Goal: Task Accomplishment & Management: Manage account settings

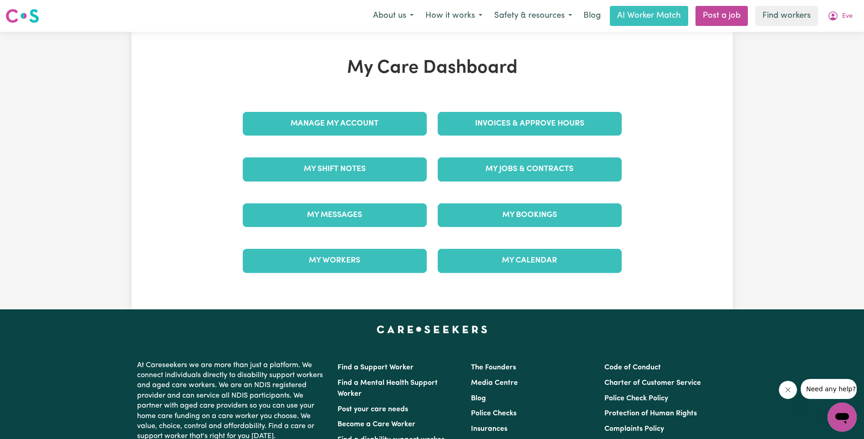
click at [282, 76] on h1 "My Care Dashboard" at bounding box center [432, 68] width 390 height 22
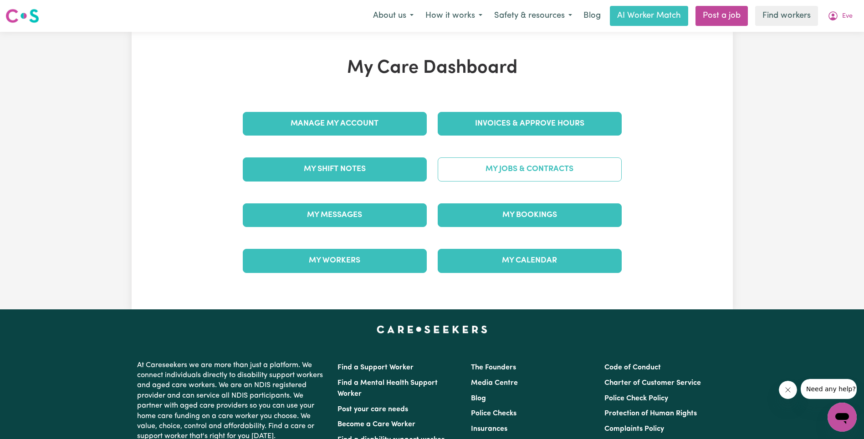
click at [512, 170] on link "My Jobs & Contracts" at bounding box center [529, 170] width 184 height 24
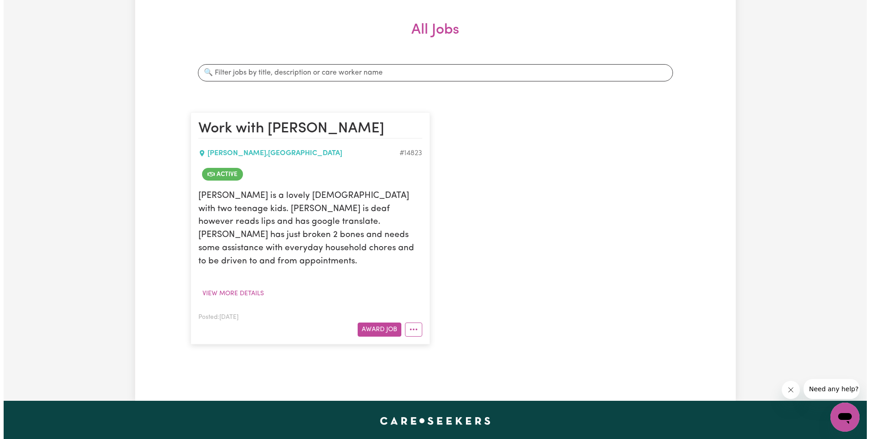
scroll to position [27, 0]
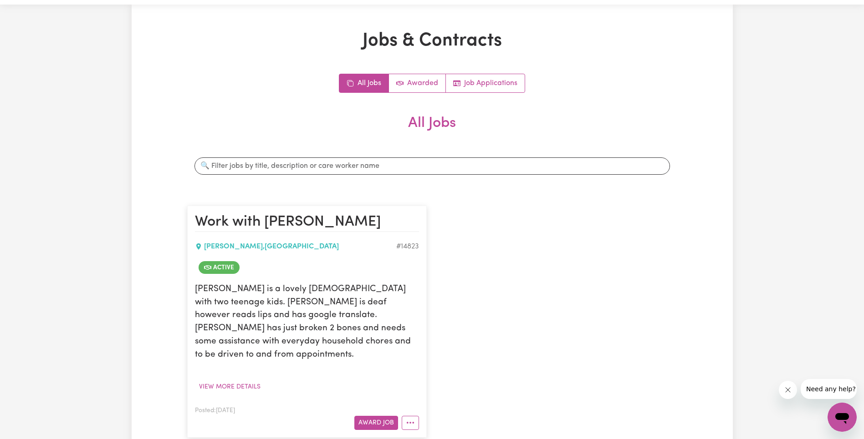
click at [408, 418] on article "Work with [PERSON_NAME] , [GEOGRAPHIC_DATA] # 14823 Active Eve is a lovely [DEM…" at bounding box center [306, 322] width 239 height 232
click at [410, 416] on button "More options" at bounding box center [409, 423] width 17 height 14
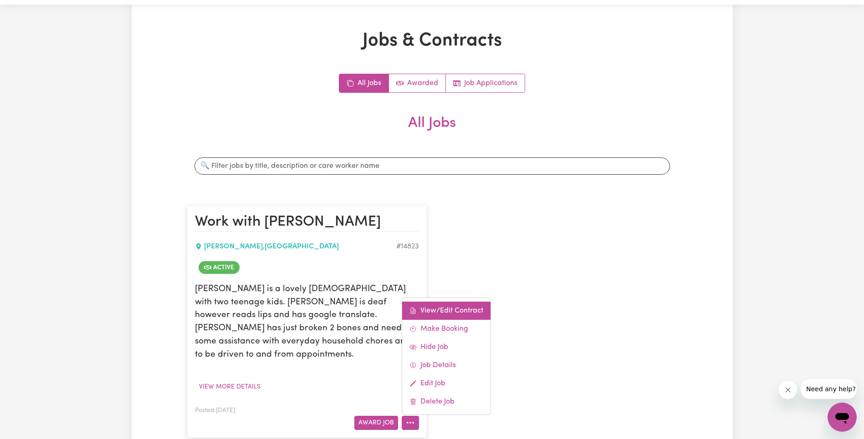
click at [449, 302] on link "View/Edit Contract" at bounding box center [446, 311] width 88 height 18
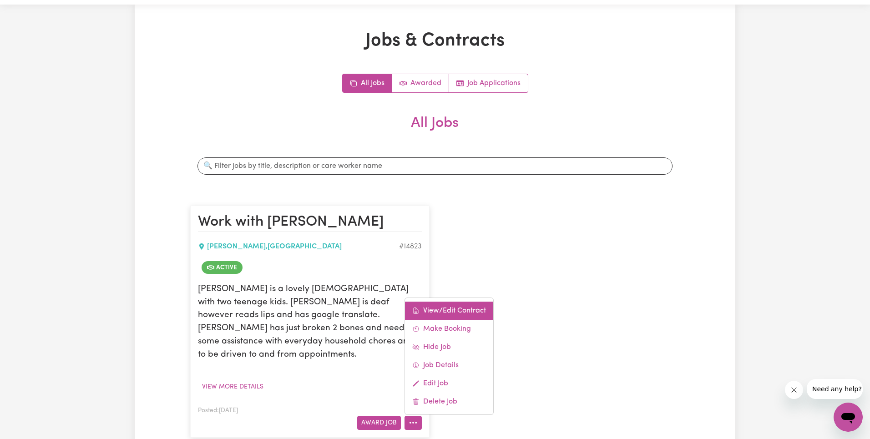
select select "WEEKDAY_DAYTIME"
select select "ASSISTANCE_SELF_CARE"
select select "ONE"
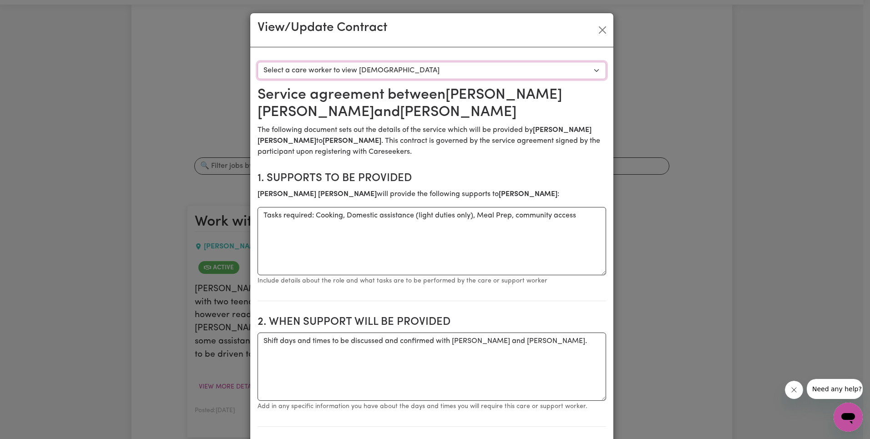
click at [367, 71] on select "Select a care worker to view [DEMOGRAPHIC_DATA] #10511 - [PERSON_NAME] (contrac…" at bounding box center [432, 70] width 349 height 17
click at [346, 71] on select "Select a care worker to view [DEMOGRAPHIC_DATA] #10511 - [PERSON_NAME] (contrac…" at bounding box center [432, 70] width 349 height 17
select select "10123"
click at [604, 31] on button "Close" at bounding box center [602, 30] width 15 height 15
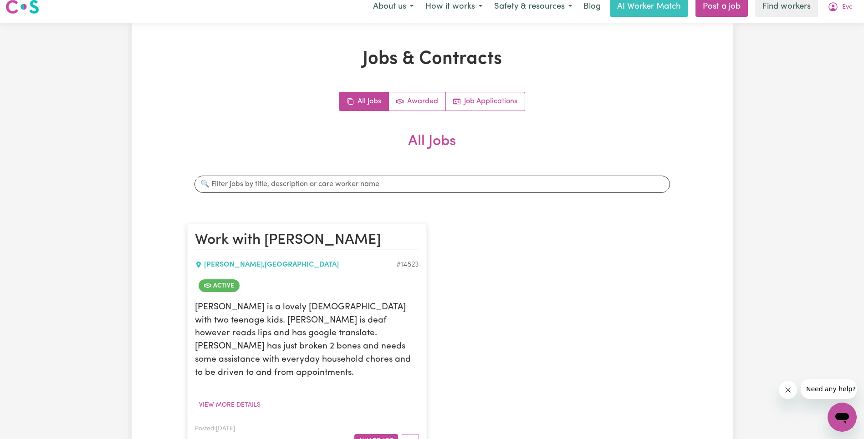
scroll to position [0, 0]
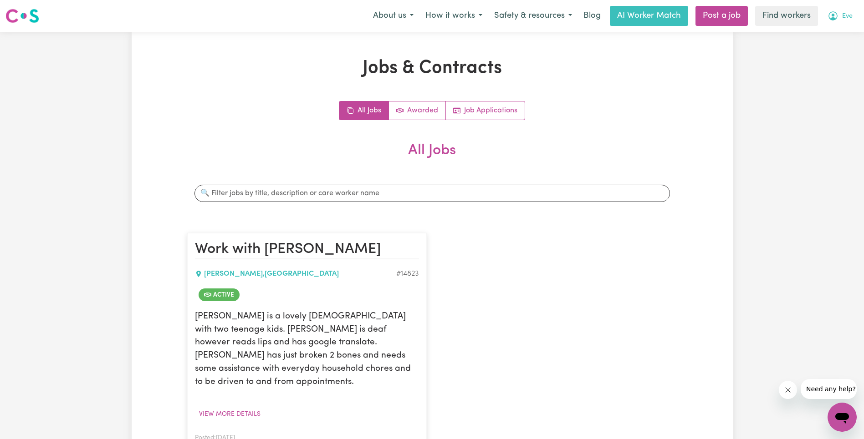
click at [843, 14] on span "Eve" at bounding box center [847, 16] width 10 height 10
click at [836, 28] on link "My Dashboard" at bounding box center [822, 35] width 72 height 17
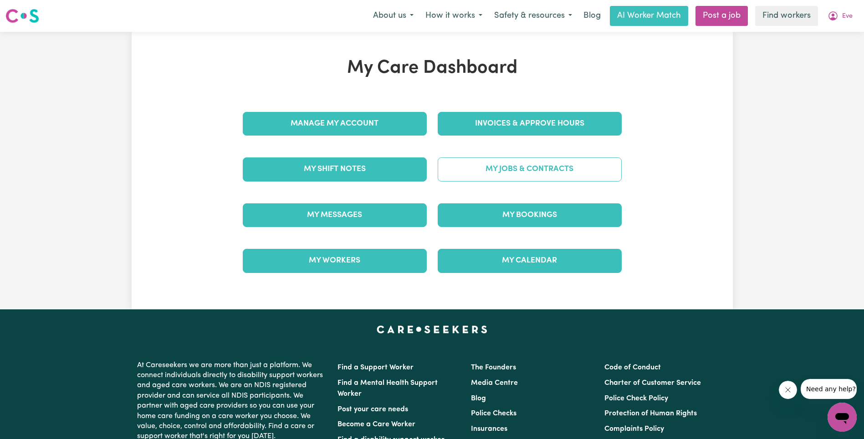
click at [511, 165] on link "My Jobs & Contracts" at bounding box center [529, 170] width 184 height 24
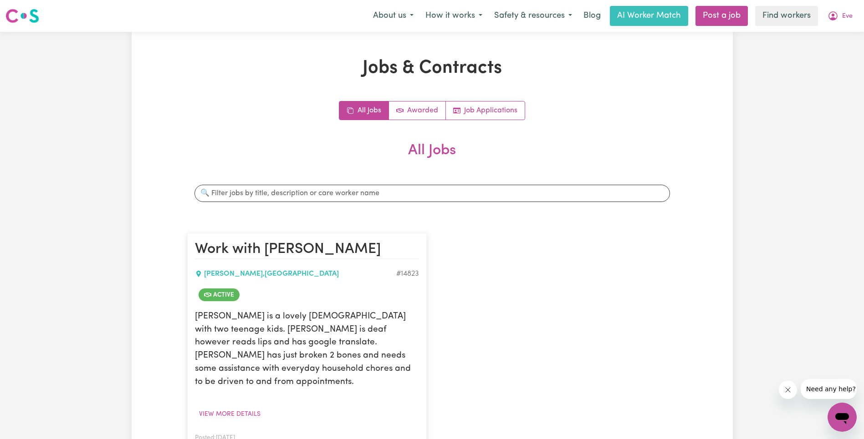
scroll to position [432, 0]
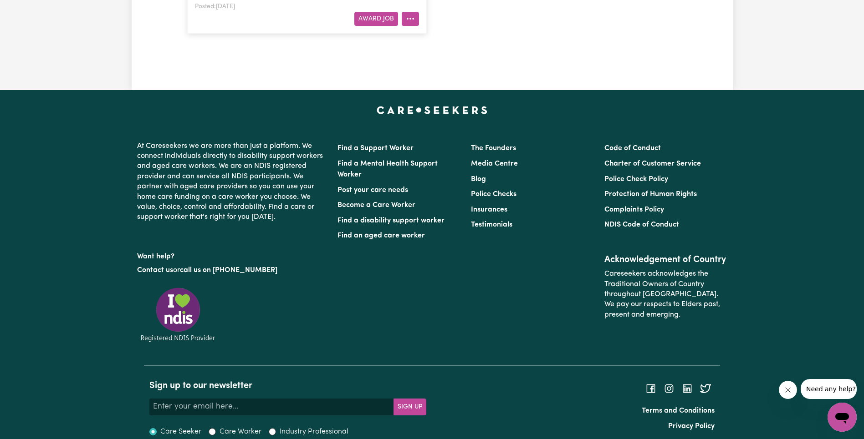
click at [406, 14] on icon "More options" at bounding box center [410, 18] width 9 height 9
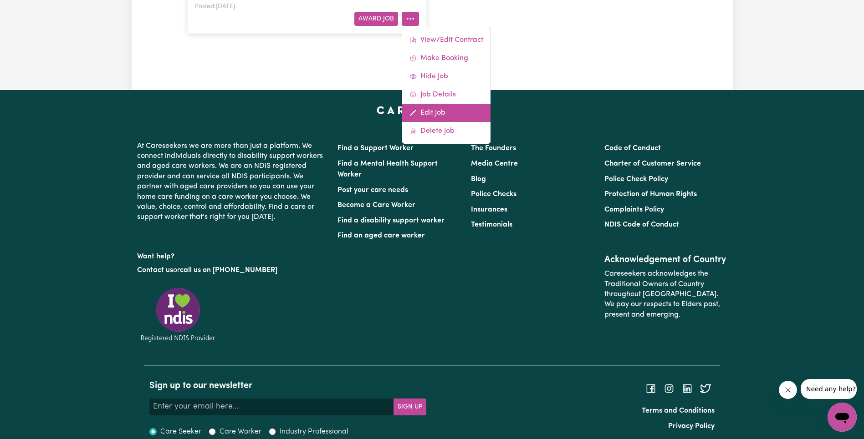
click at [432, 104] on link "Edit Job" at bounding box center [446, 113] width 88 height 18
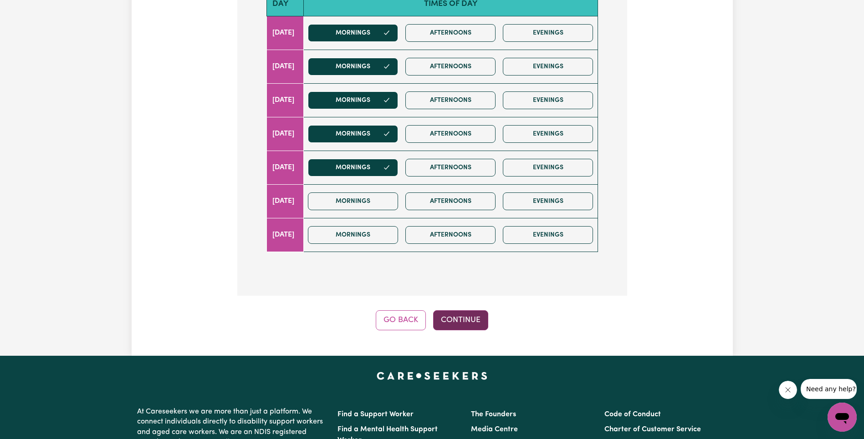
click at [453, 323] on button "Continue" at bounding box center [460, 320] width 55 height 20
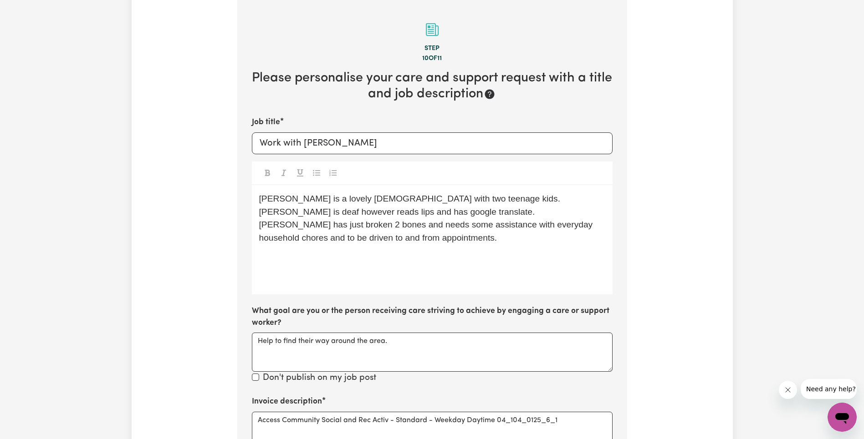
scroll to position [355, 0]
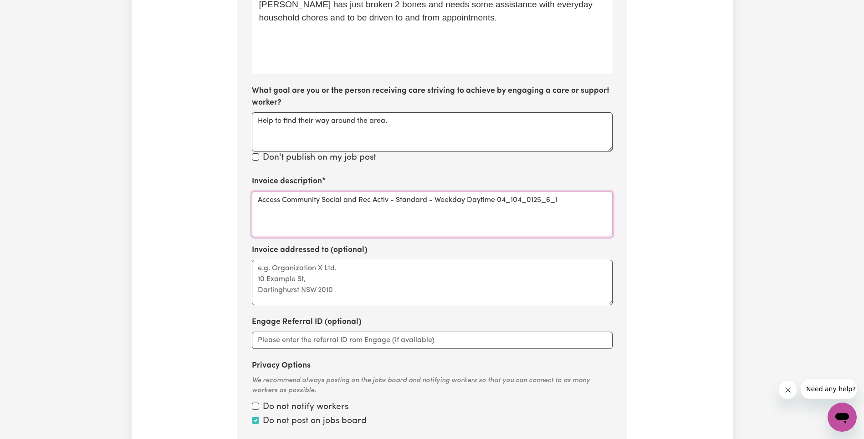
drag, startPoint x: 494, startPoint y: 200, endPoint x: 585, endPoint y: 199, distance: 91.0
click at [585, 199] on textarea "Access Community Social and Rec Activ - Standard - Weekday Daytime 04_104_0125_…" at bounding box center [432, 215] width 361 height 46
type textarea "Access Community Social and Rec Activ - Standard - Weekday Daytime"
click at [841, 177] on div "Update Job Post Work with [PERSON_NAME] Step 10 of 11 Please personalise your c…" at bounding box center [432, 93] width 864 height 833
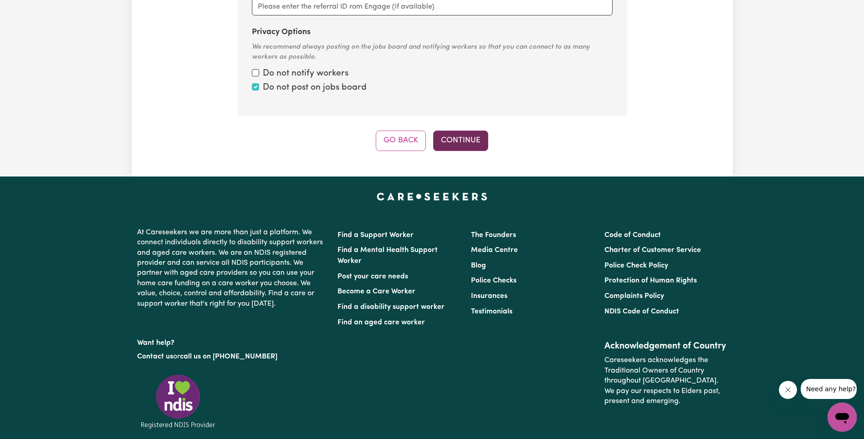
click at [448, 138] on button "Continue" at bounding box center [460, 141] width 55 height 20
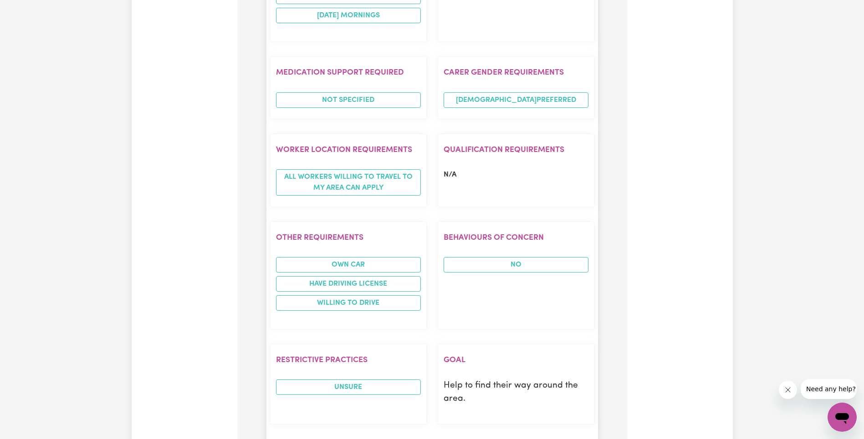
scroll to position [1039, 0]
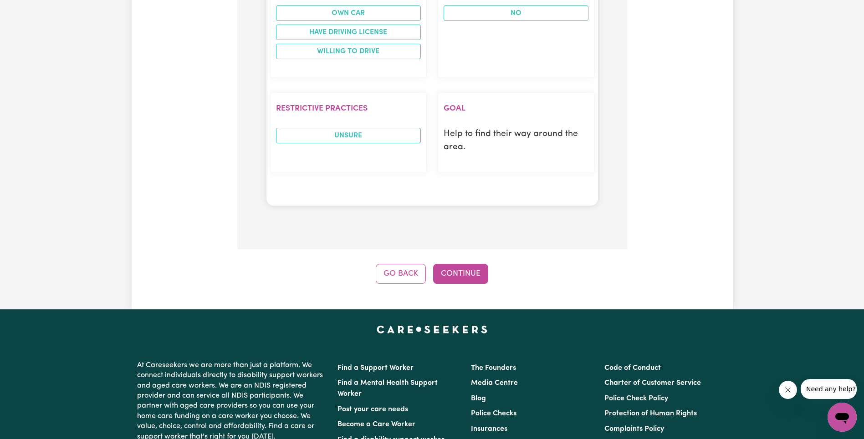
drag, startPoint x: 459, startPoint y: 259, endPoint x: 469, endPoint y: 252, distance: 12.7
click at [459, 264] on button "Continue" at bounding box center [460, 274] width 55 height 20
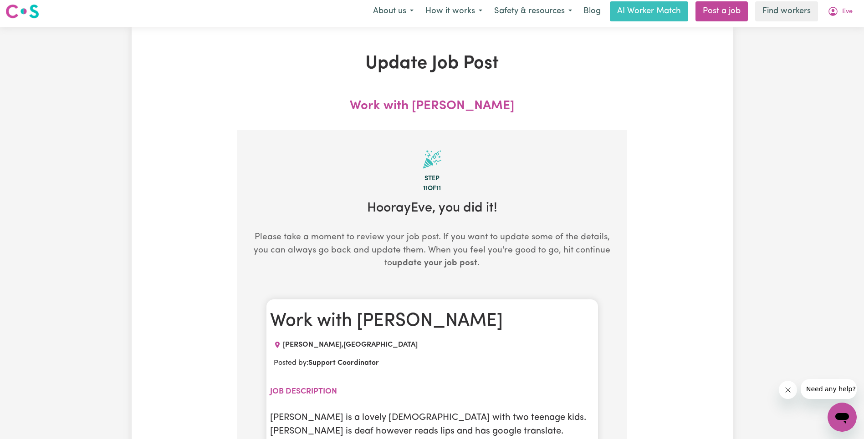
scroll to position [0, 0]
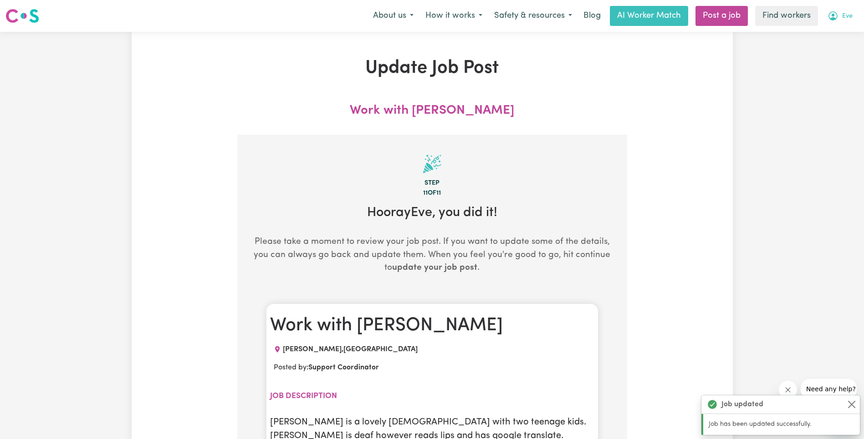
click at [845, 15] on span "Eve" at bounding box center [847, 16] width 10 height 10
click at [837, 34] on link "My Dashboard" at bounding box center [822, 35] width 72 height 17
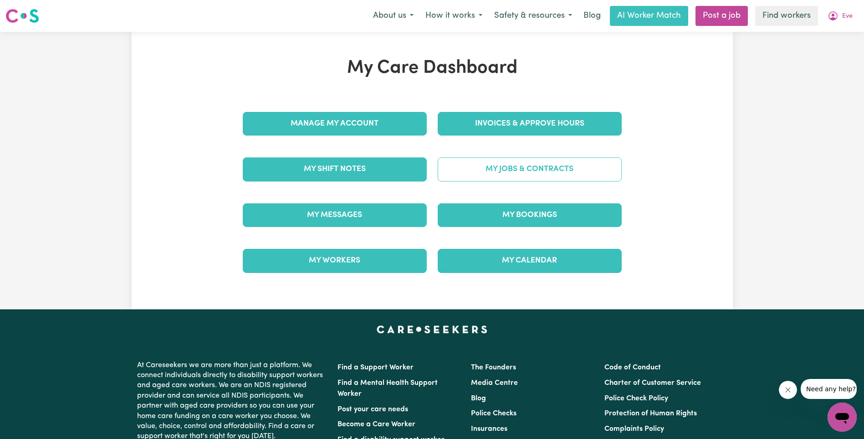
click at [506, 159] on link "My Jobs & Contracts" at bounding box center [529, 170] width 184 height 24
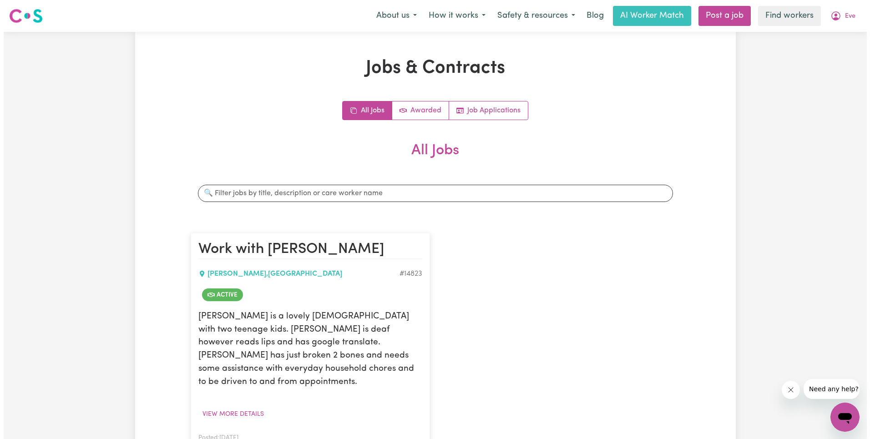
scroll to position [157, 0]
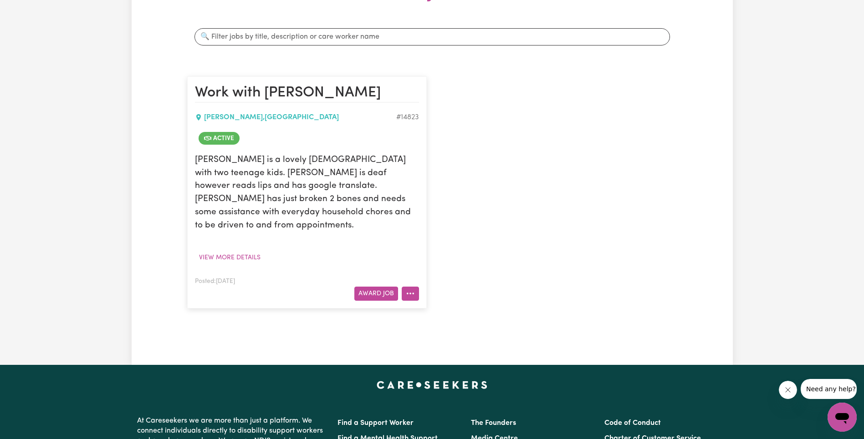
click at [415, 287] on button "More options" at bounding box center [409, 294] width 17 height 14
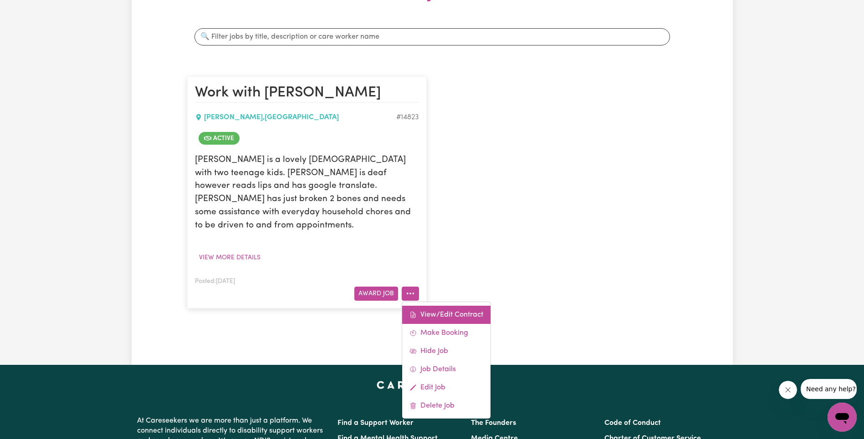
click at [427, 306] on link "View/Edit Contract" at bounding box center [446, 315] width 88 height 18
select select "WEEKDAY_DAYTIME"
select select "ASSISTANCE_SELF_CARE"
select select "ONE"
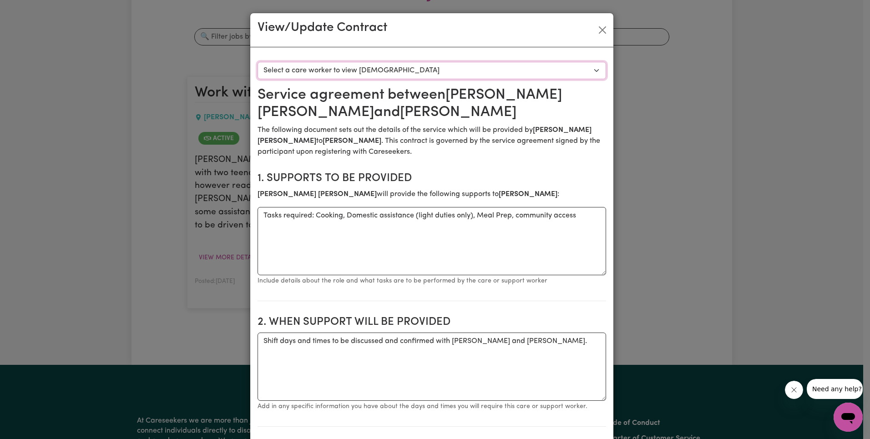
click at [391, 68] on select "Select a care worker to view [DEMOGRAPHIC_DATA] #10511 - [PERSON_NAME] (contrac…" at bounding box center [432, 70] width 349 height 17
select select "10123"
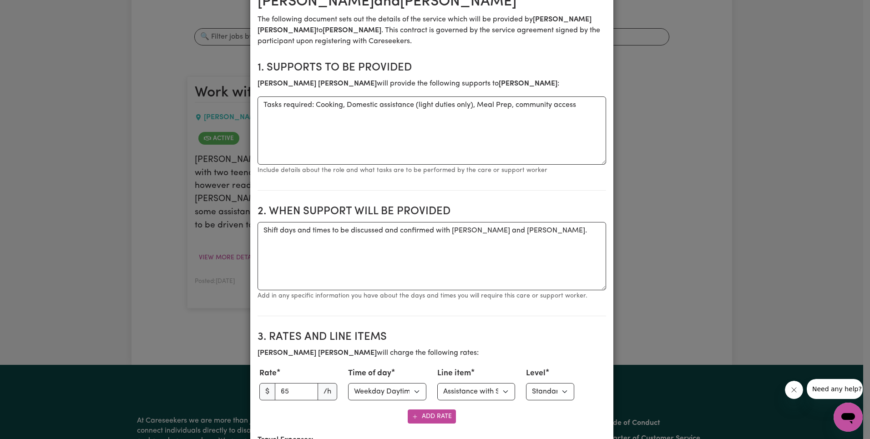
scroll to position [284, 0]
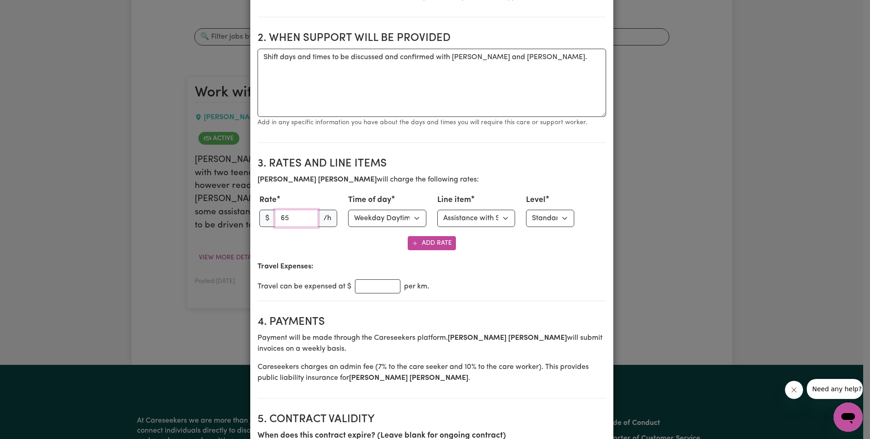
click at [275, 219] on input "65" at bounding box center [297, 218] width 44 height 17
paste input "04104012561"
click at [315, 239] on div "Add Rate" at bounding box center [432, 243] width 349 height 14
click at [289, 215] on input "04104012561" at bounding box center [297, 218] width 44 height 17
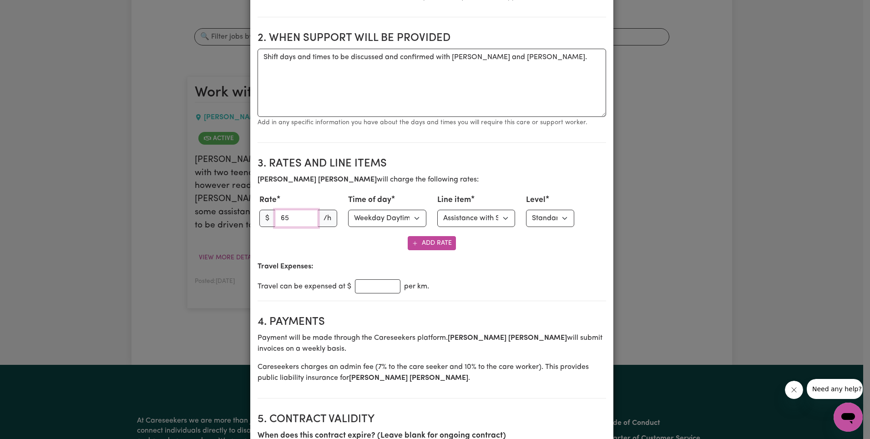
paste input "3.27"
type input "63.27"
click at [368, 239] on div "Add Rate" at bounding box center [432, 243] width 349 height 14
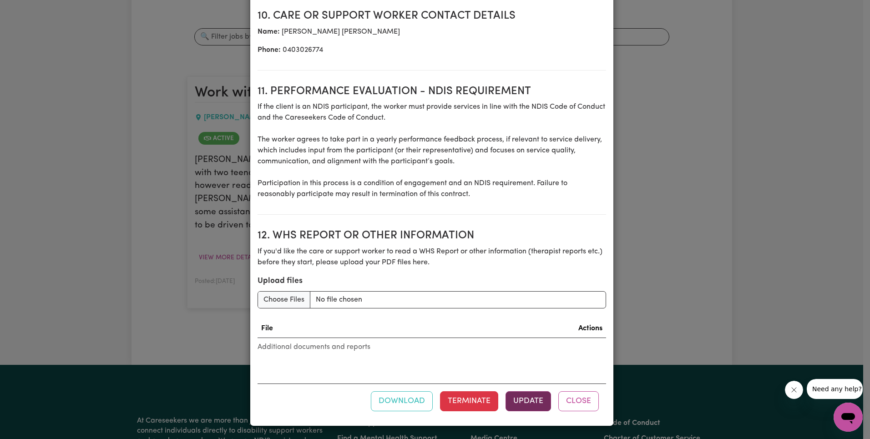
click at [527, 402] on button "Update" at bounding box center [529, 401] width 46 height 20
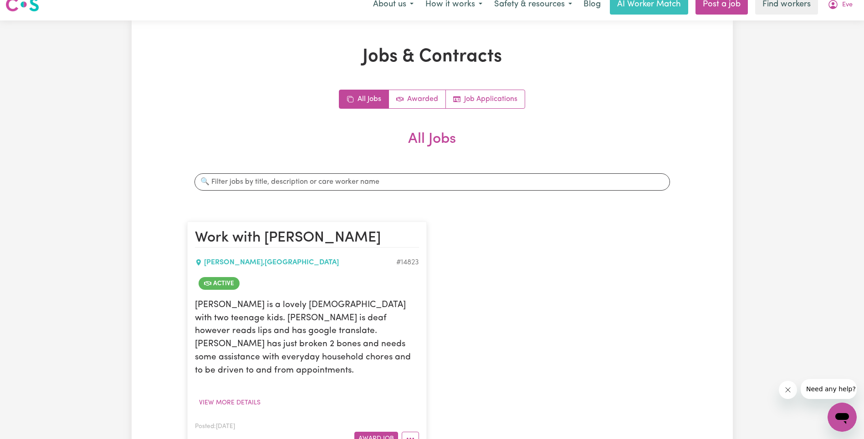
scroll to position [0, 0]
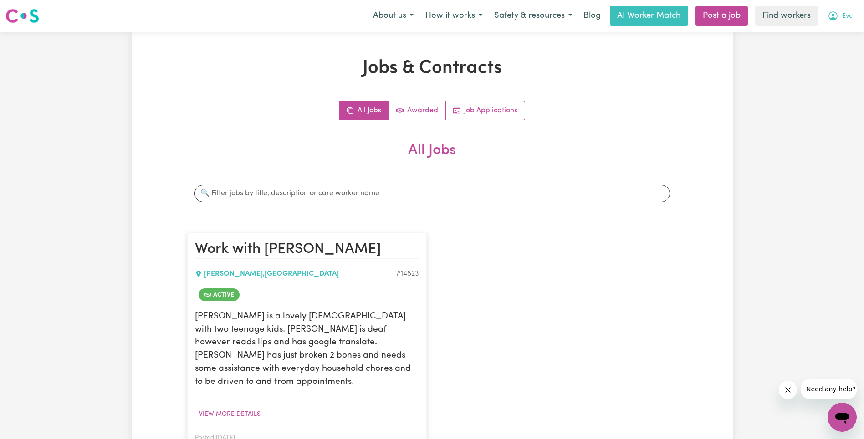
click at [840, 15] on button "Eve" at bounding box center [839, 15] width 37 height 19
click at [829, 46] on link "Logout" at bounding box center [822, 52] width 72 height 17
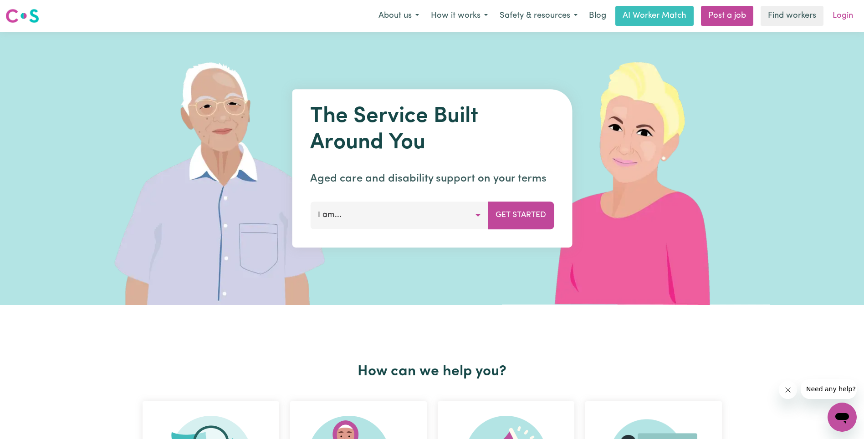
click at [851, 10] on link "Login" at bounding box center [842, 16] width 31 height 20
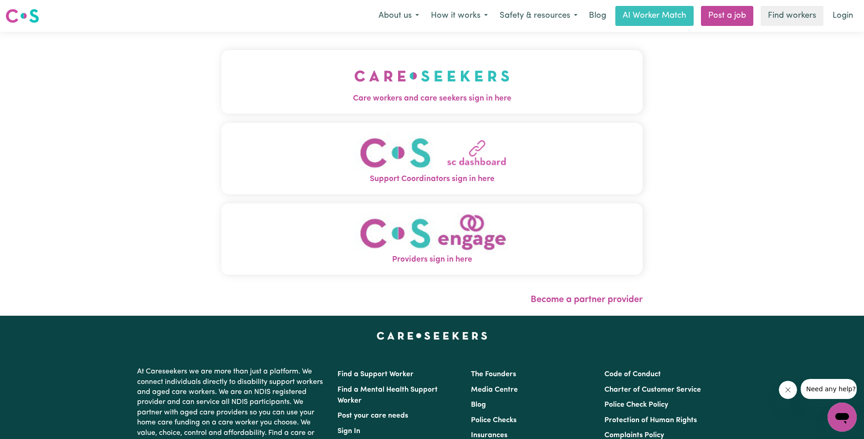
click at [354, 77] on img "Care workers and care seekers sign in here" at bounding box center [431, 76] width 155 height 34
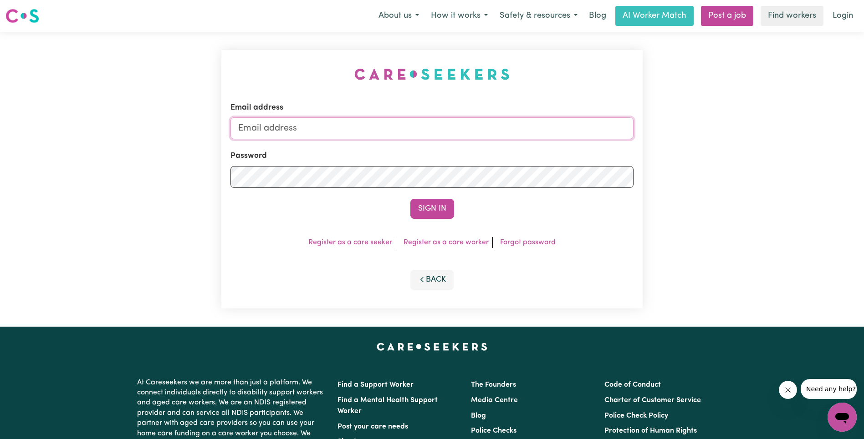
click at [473, 137] on input "Email address" at bounding box center [431, 128] width 403 height 22
type input "[EMAIL_ADDRESS][DOMAIN_NAME]"
click at [426, 209] on button "Sign In" at bounding box center [432, 209] width 44 height 20
